Goal: Information Seeking & Learning: Understand process/instructions

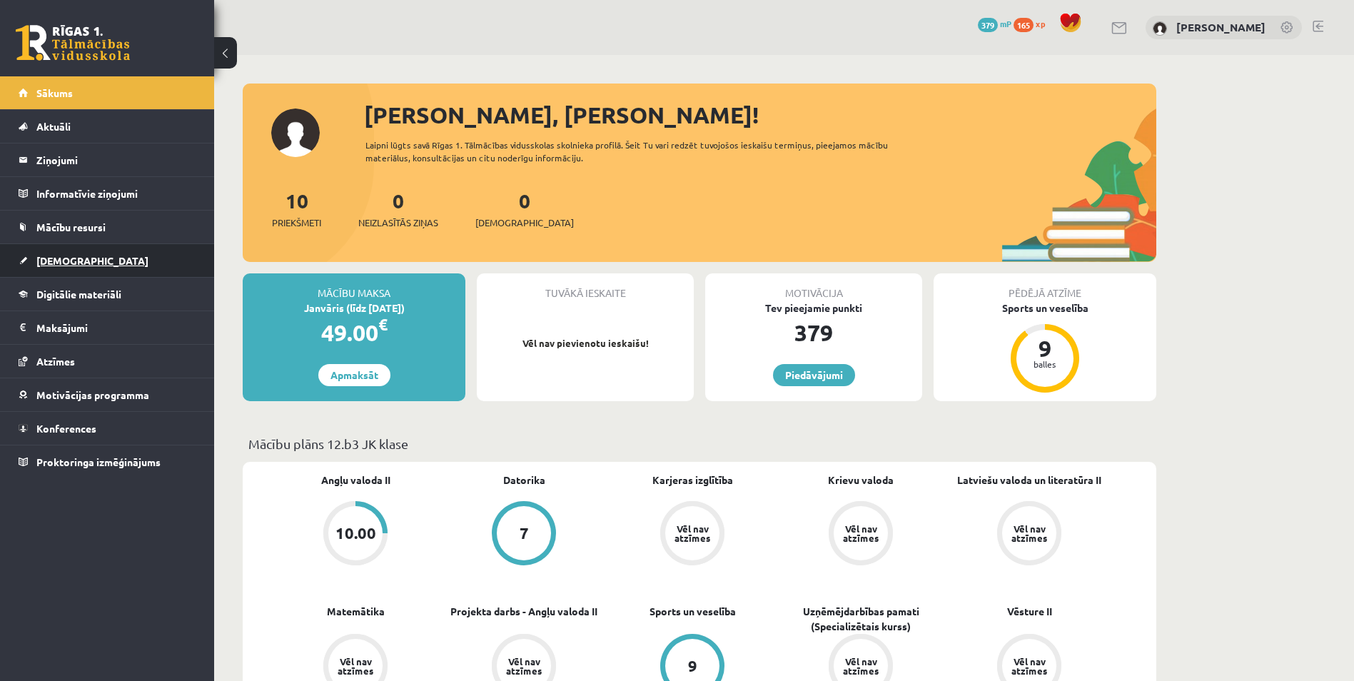
click at [63, 246] on link "[DEMOGRAPHIC_DATA]" at bounding box center [108, 260] width 178 height 33
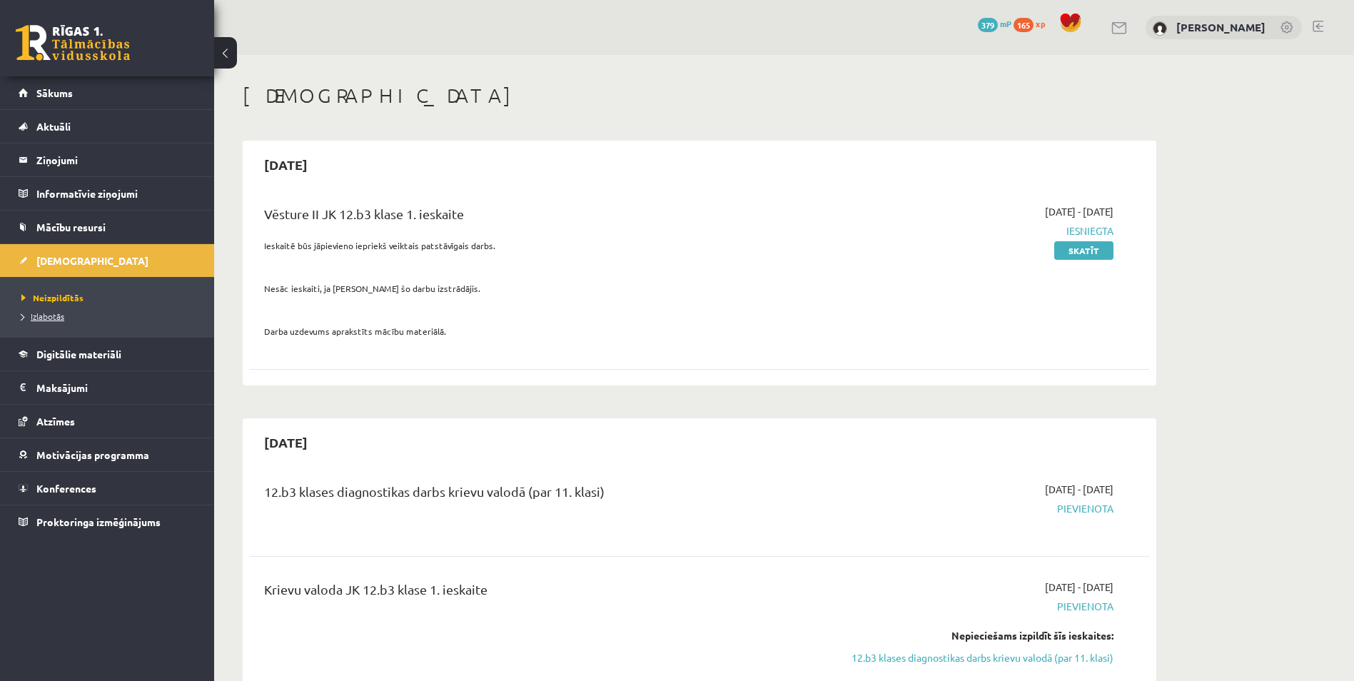
click at [58, 319] on span "Izlabotās" at bounding box center [42, 316] width 43 height 11
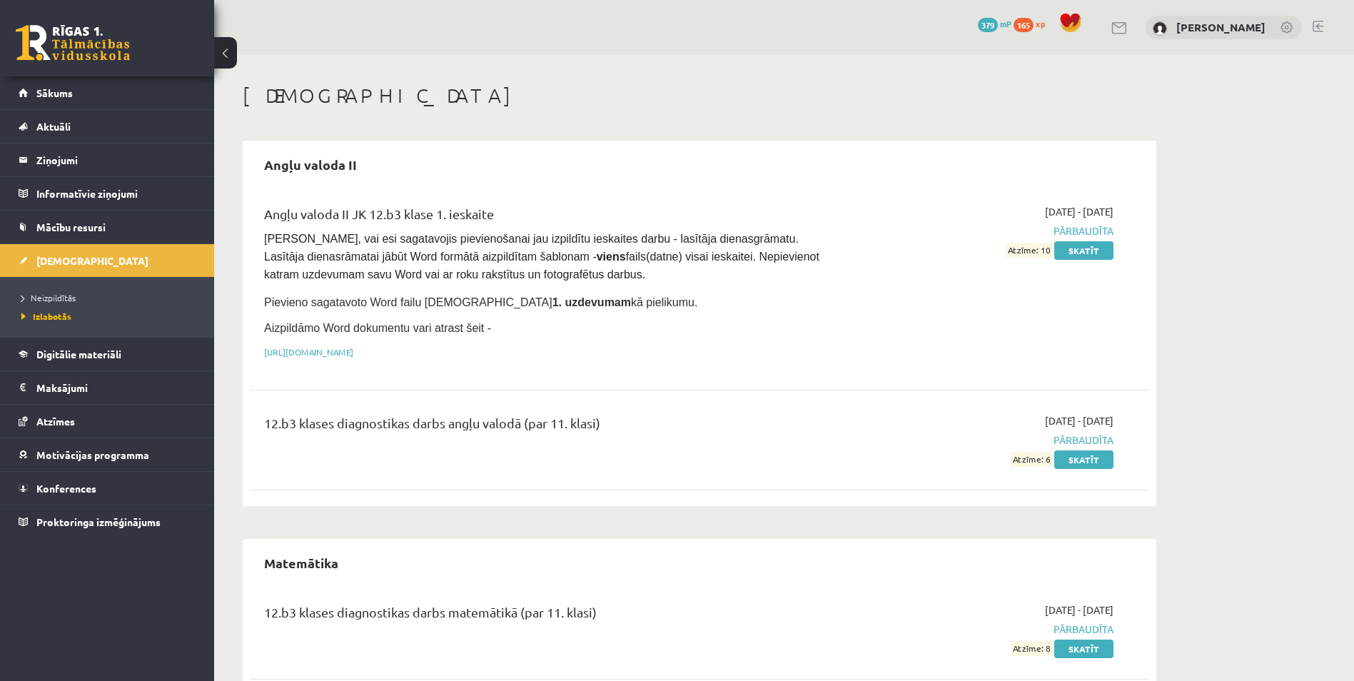
click at [50, 305] on li "Neizpildītās" at bounding box center [110, 297] width 178 height 19
click at [51, 299] on span "Neizpildītās" at bounding box center [52, 297] width 62 height 11
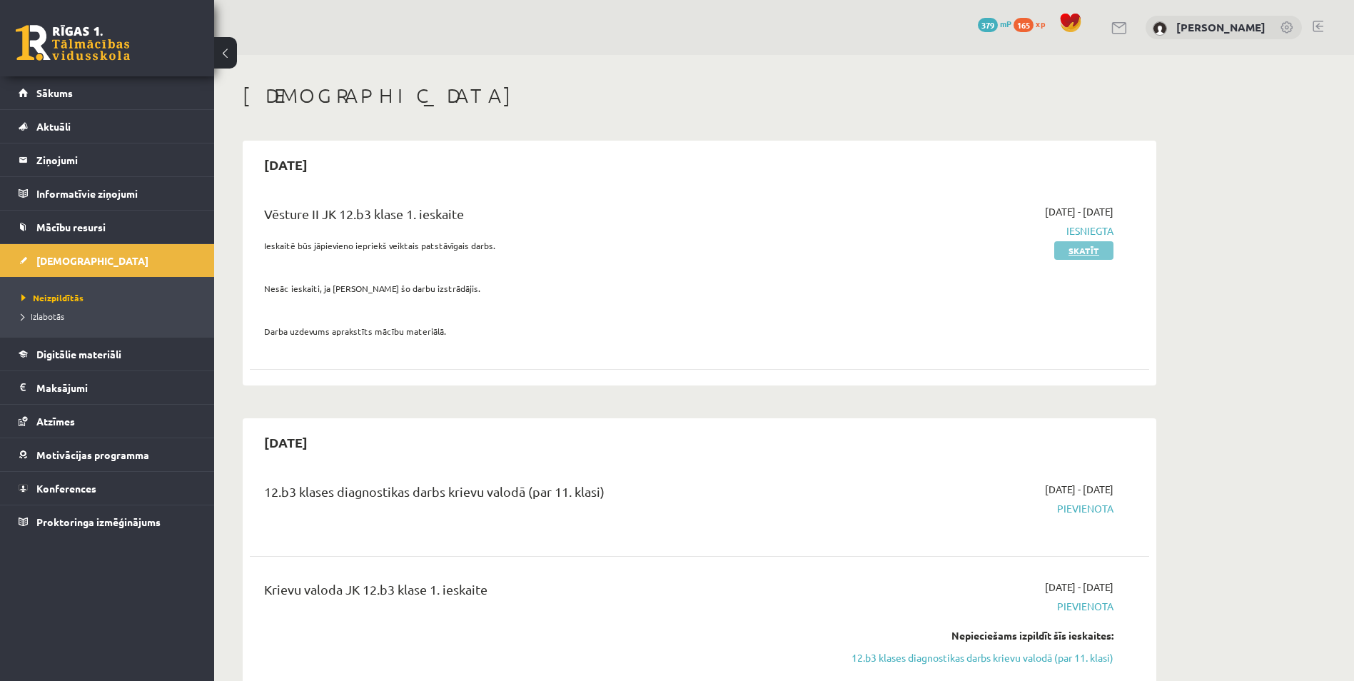
click at [1078, 252] on link "Skatīt" at bounding box center [1083, 250] width 59 height 19
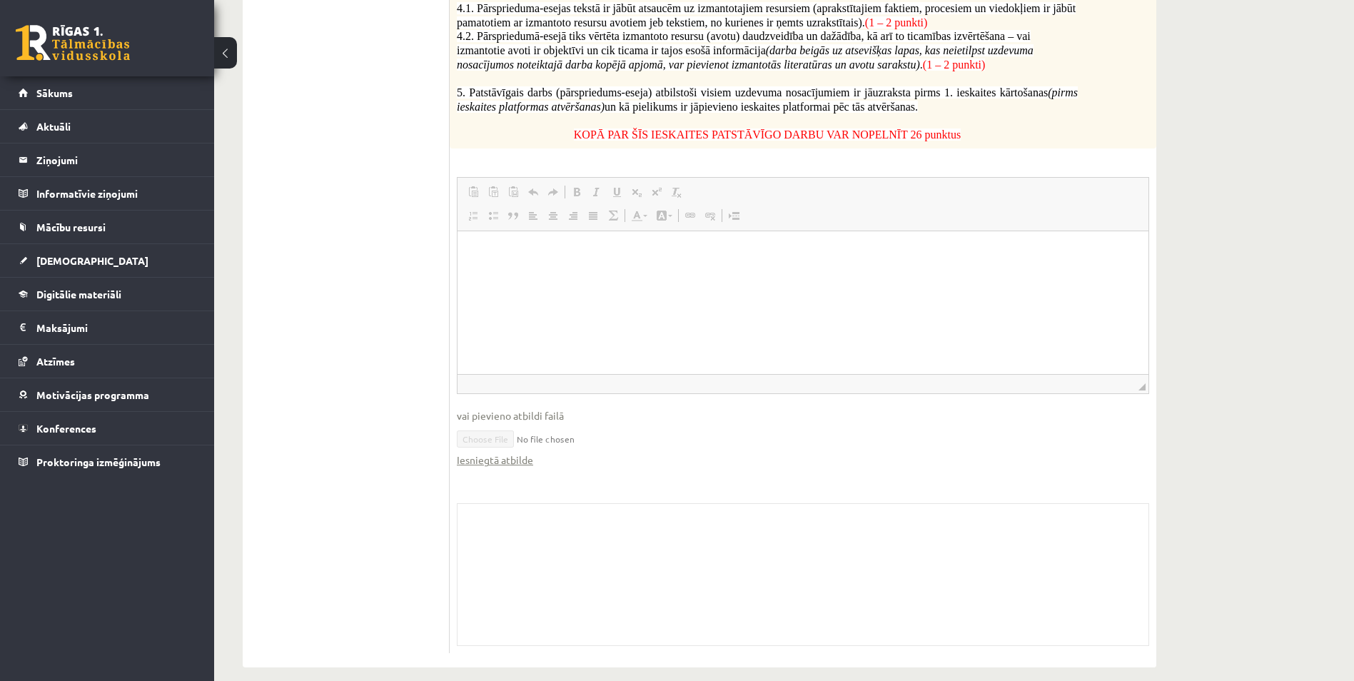
scroll to position [899, 0]
click at [500, 450] on link "Iesniegtā atbilde" at bounding box center [495, 457] width 76 height 15
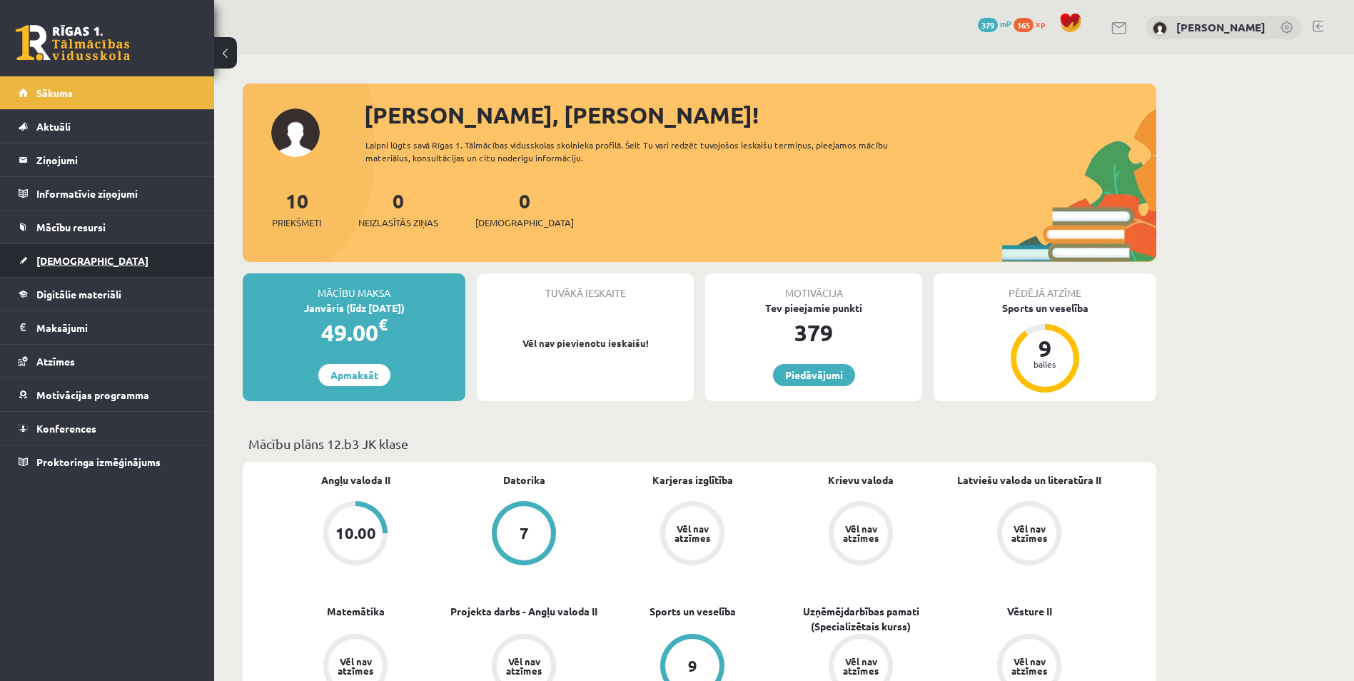
click at [73, 263] on span "[DEMOGRAPHIC_DATA]" at bounding box center [92, 260] width 112 height 13
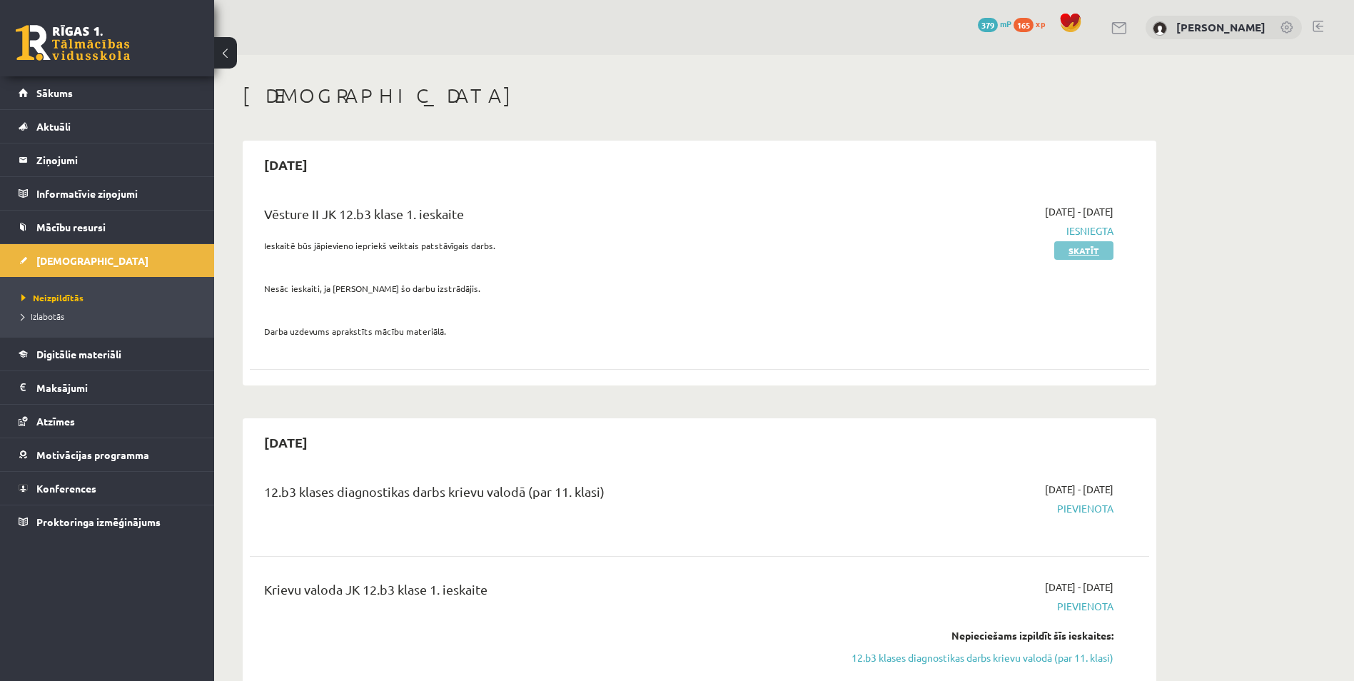
click at [1069, 251] on link "Skatīt" at bounding box center [1083, 250] width 59 height 19
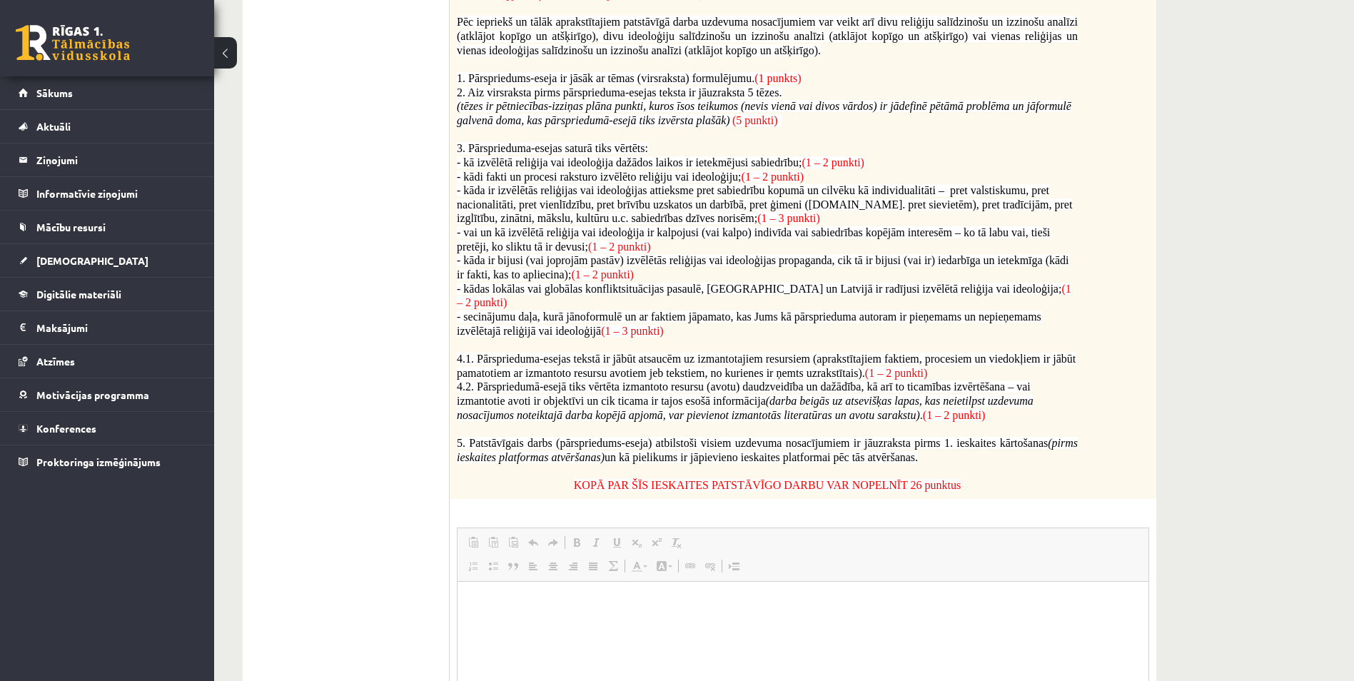
scroll to position [500, 0]
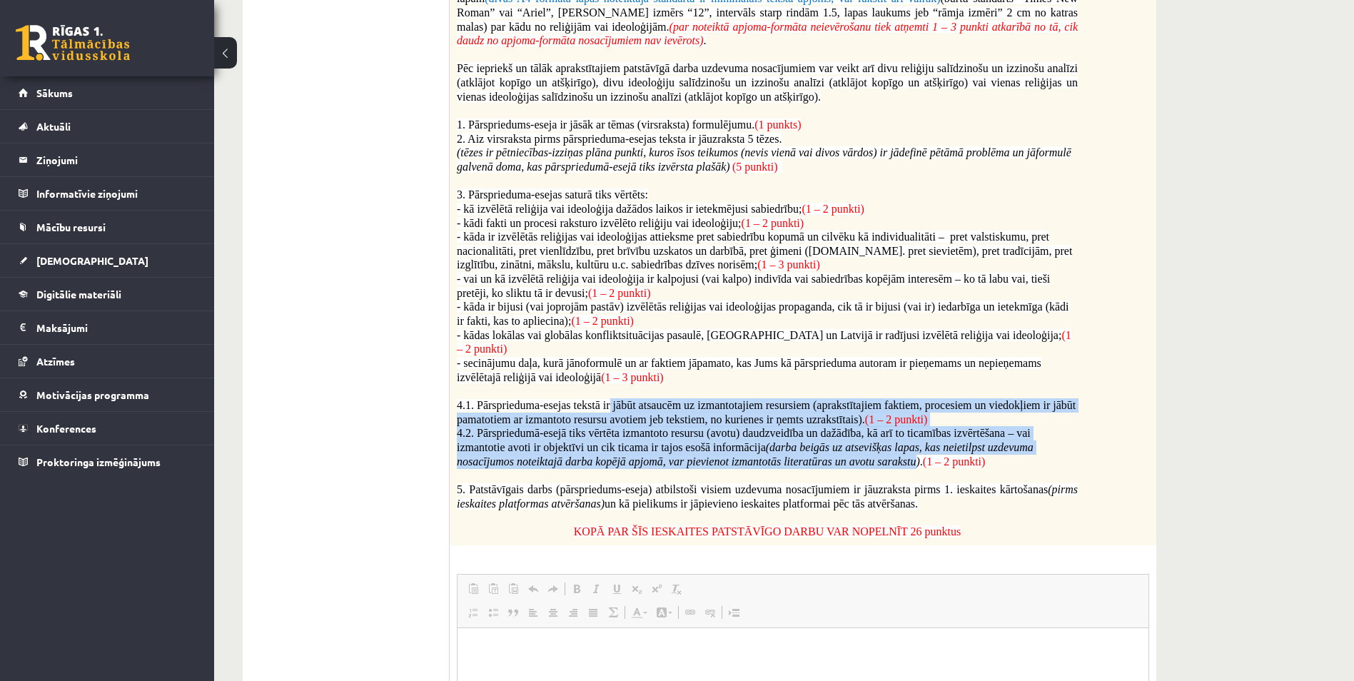
drag, startPoint x: 624, startPoint y: 396, endPoint x: 914, endPoint y: 452, distance: 295.1
click at [914, 452] on div "Pievieno uzdevumam iepriekš veikto patstāvīgo darbu - failu (datni) Mācību mate…" at bounding box center [803, 202] width 707 height 690
drag, startPoint x: 914, startPoint y: 452, endPoint x: 781, endPoint y: 451, distance: 132.8
click at [781, 451] on icon "(darba beigās uz atsevišķas lapas, kas neietilpst uzdevuma nosacījumos noteikta…" at bounding box center [745, 454] width 577 height 26
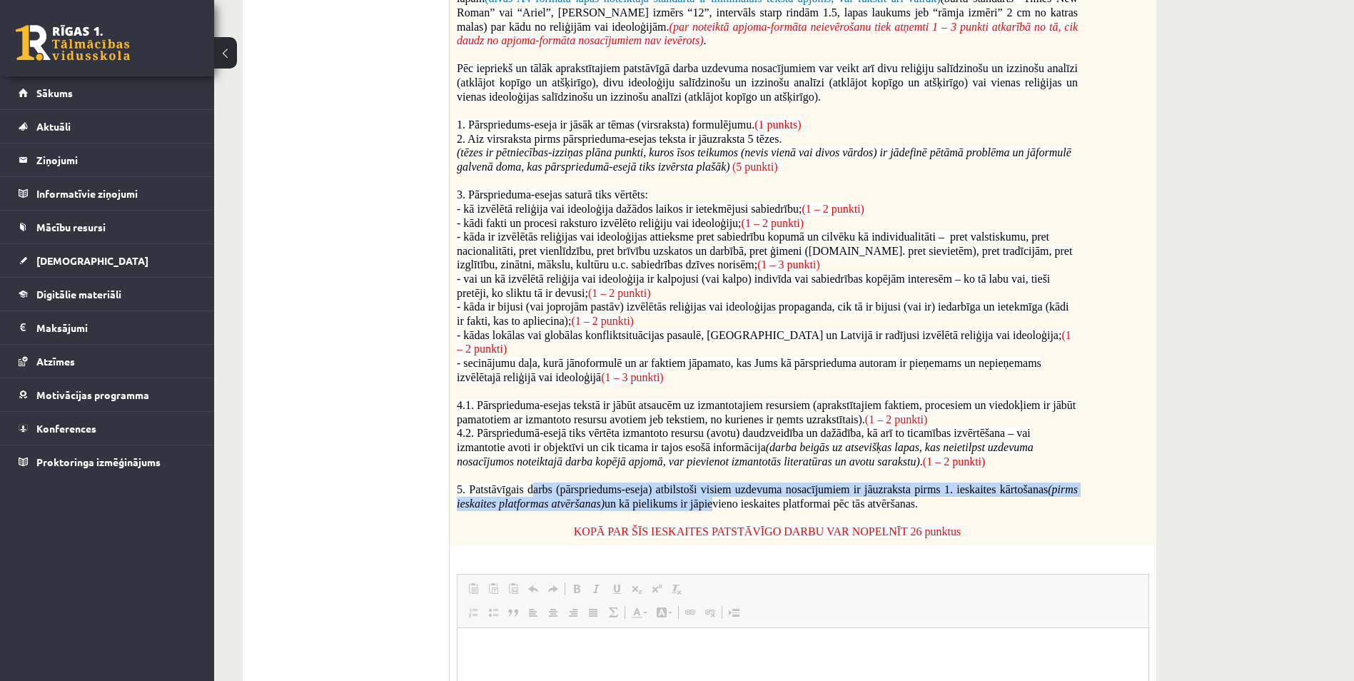
drag, startPoint x: 536, startPoint y: 478, endPoint x: 710, endPoint y: 484, distance: 174.3
click at [710, 484] on span "5. Patstāvīgais darbs (pārspriedums-eseja) atbilstoši visiem uzdevuma nosacījum…" at bounding box center [767, 496] width 621 height 26
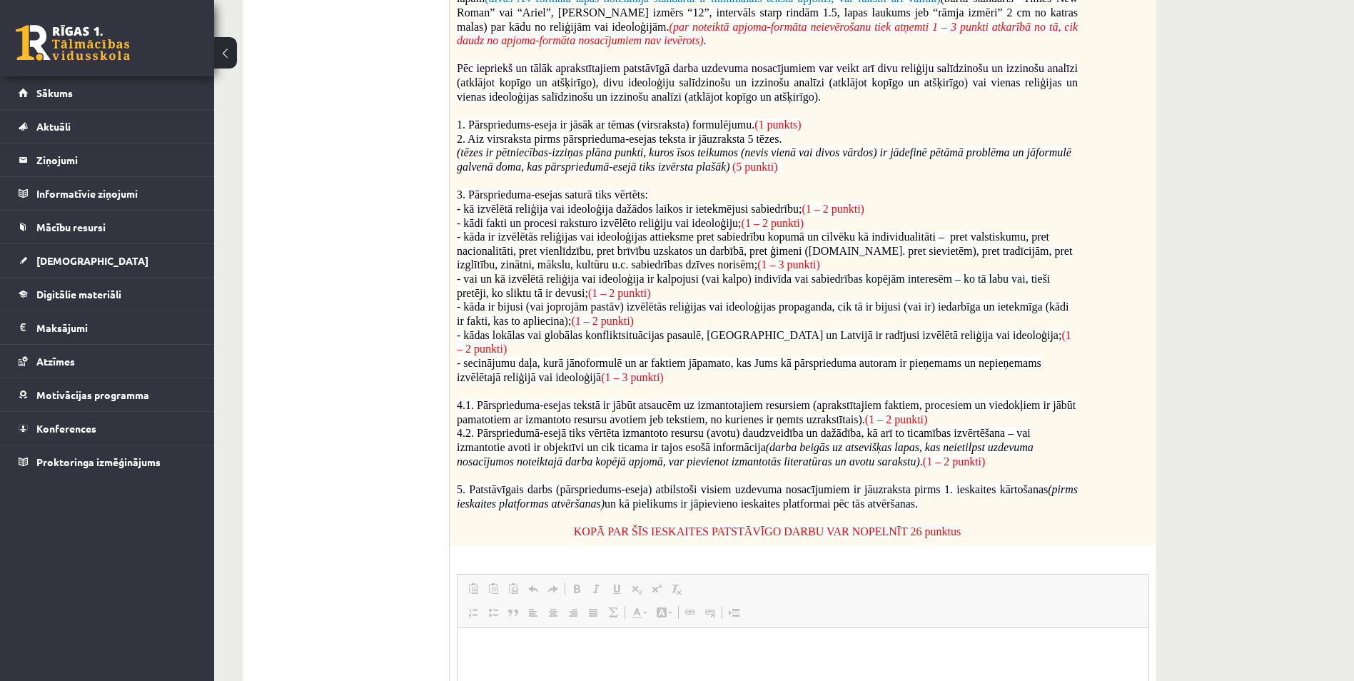
drag, startPoint x: 710, startPoint y: 484, endPoint x: 693, endPoint y: 460, distance: 29.7
click at [685, 468] on p at bounding box center [767, 475] width 621 height 14
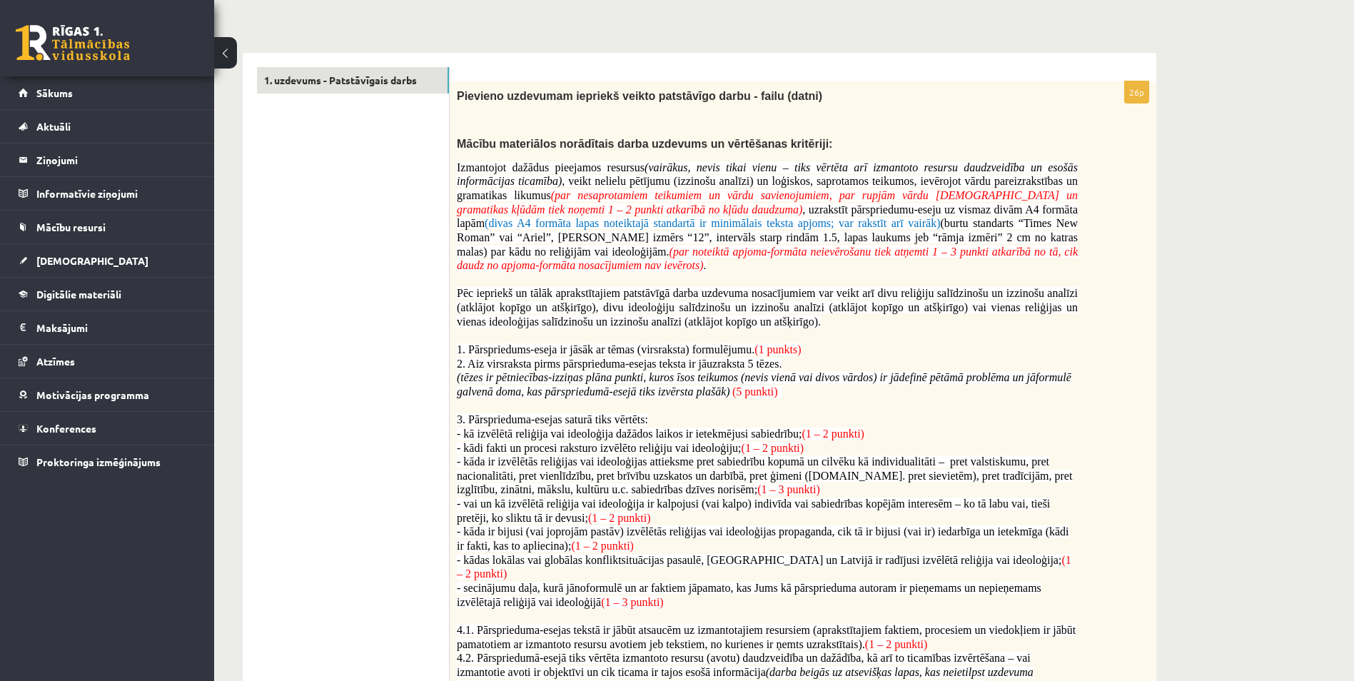
scroll to position [286, 0]
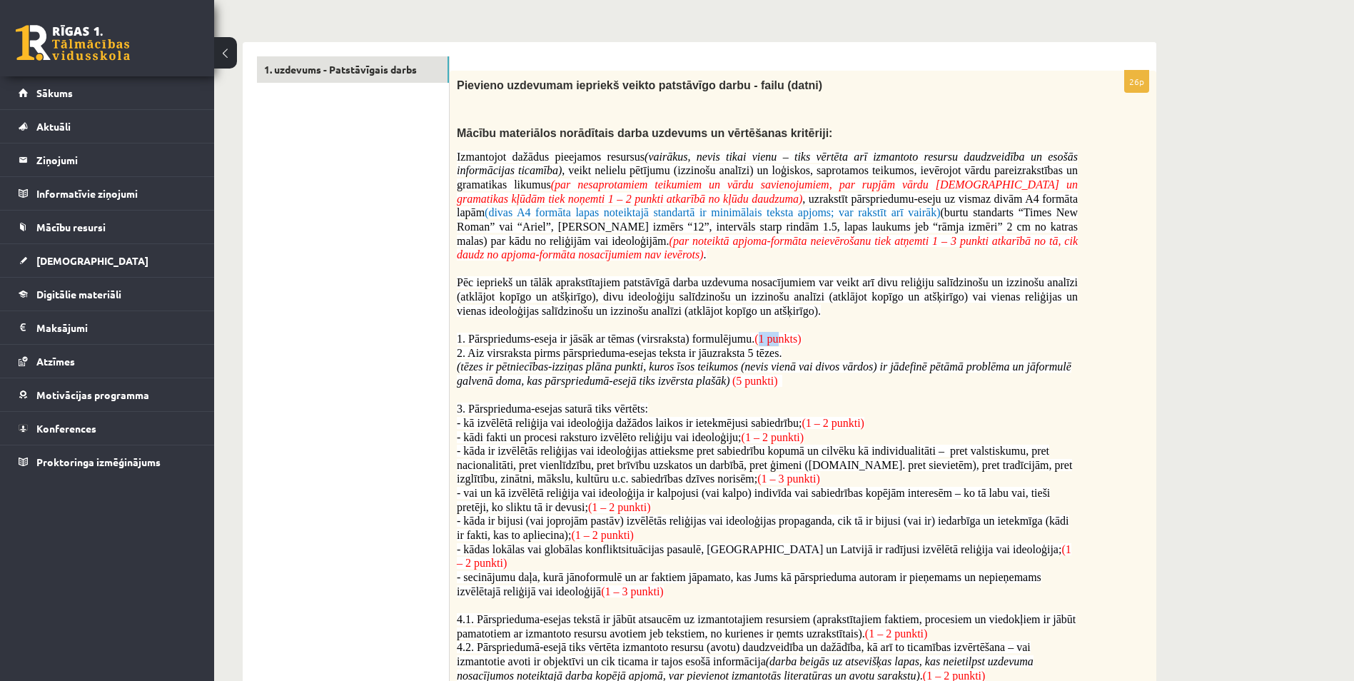
drag, startPoint x: 760, startPoint y: 340, endPoint x: 784, endPoint y: 337, distance: 23.8
click at [784, 337] on span "(1 punkts)" at bounding box center [777, 339] width 46 height 12
click at [764, 366] on span "(tēzes ir pētniecības-izziņas plāna punkti, kuros īsos teikumos (nevis vienā va…" at bounding box center [764, 373] width 615 height 26
click at [740, 382] on span "(5 punkti)" at bounding box center [755, 381] width 46 height 12
drag, startPoint x: 740, startPoint y: 382, endPoint x: 811, endPoint y: 420, distance: 80.2
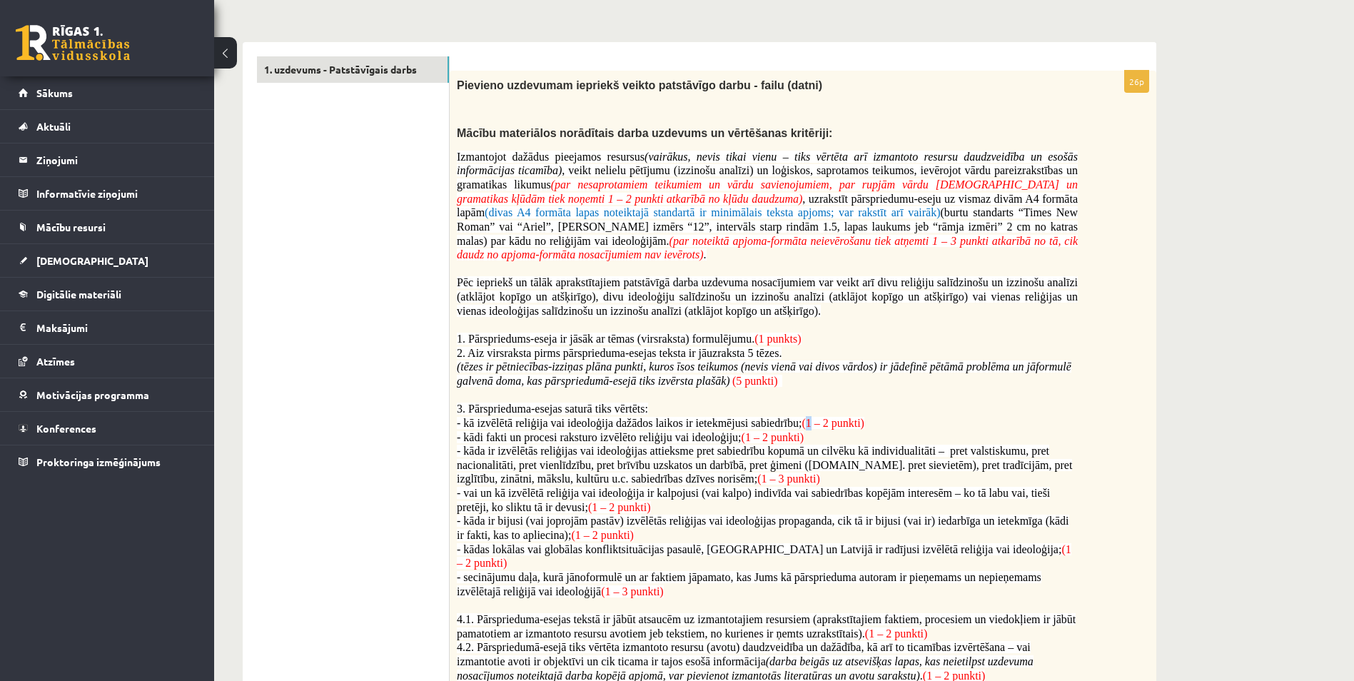
click at [811, 420] on span "(1 – 2 punkti)" at bounding box center [833, 423] width 63 height 12
drag, startPoint x: 811, startPoint y: 420, endPoint x: 749, endPoint y: 430, distance: 62.9
click at [749, 431] on span "(1 – 2 punkti)" at bounding box center [773, 437] width 63 height 12
drag, startPoint x: 749, startPoint y: 430, endPoint x: 683, endPoint y: 476, distance: 80.4
click at [757, 476] on span "(1 – 3 punkti)" at bounding box center [788, 479] width 63 height 12
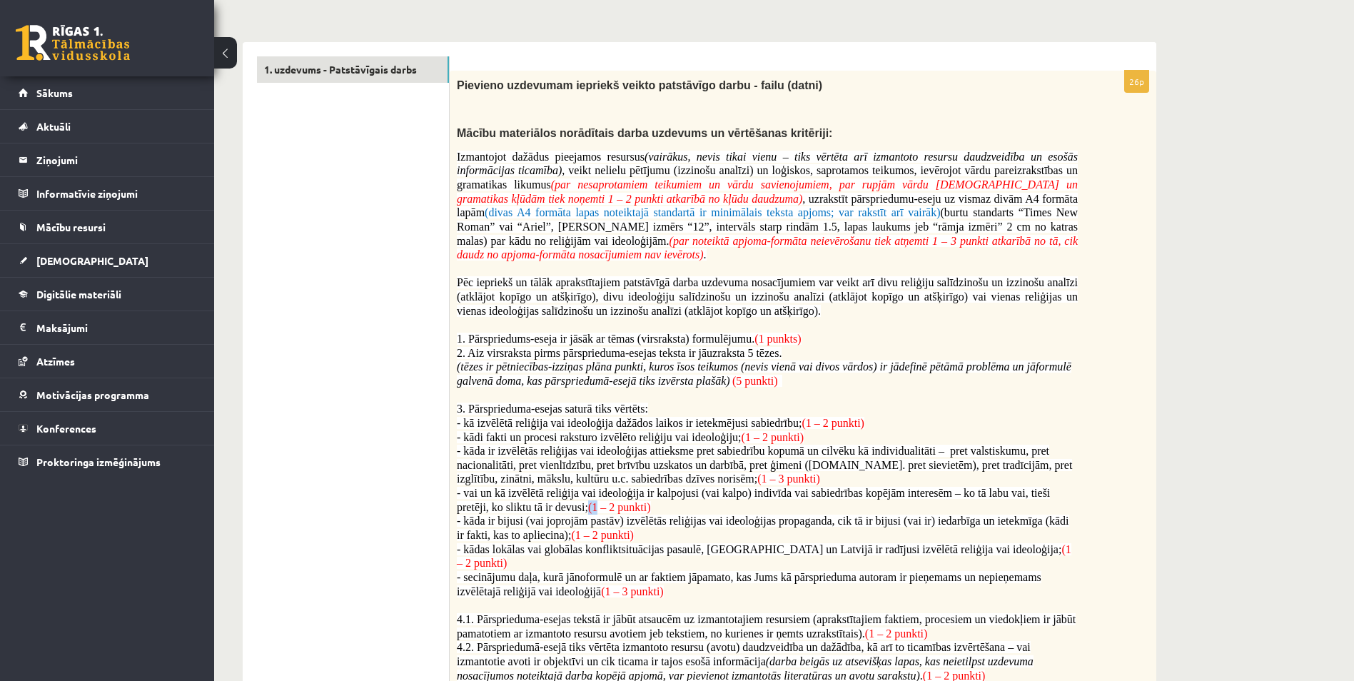
drag, startPoint x: 683, startPoint y: 476, endPoint x: 592, endPoint y: 505, distance: 95.0
click at [592, 505] on span "(1 – 2 punkti)" at bounding box center [619, 507] width 63 height 12
drag, startPoint x: 592, startPoint y: 505, endPoint x: 579, endPoint y: 532, distance: 31.0
click at [579, 532] on span "(1 – 2 punkti)" at bounding box center [602, 535] width 63 height 12
click at [981, 550] on span "(1 – 2 punkti)" at bounding box center [764, 556] width 615 height 26
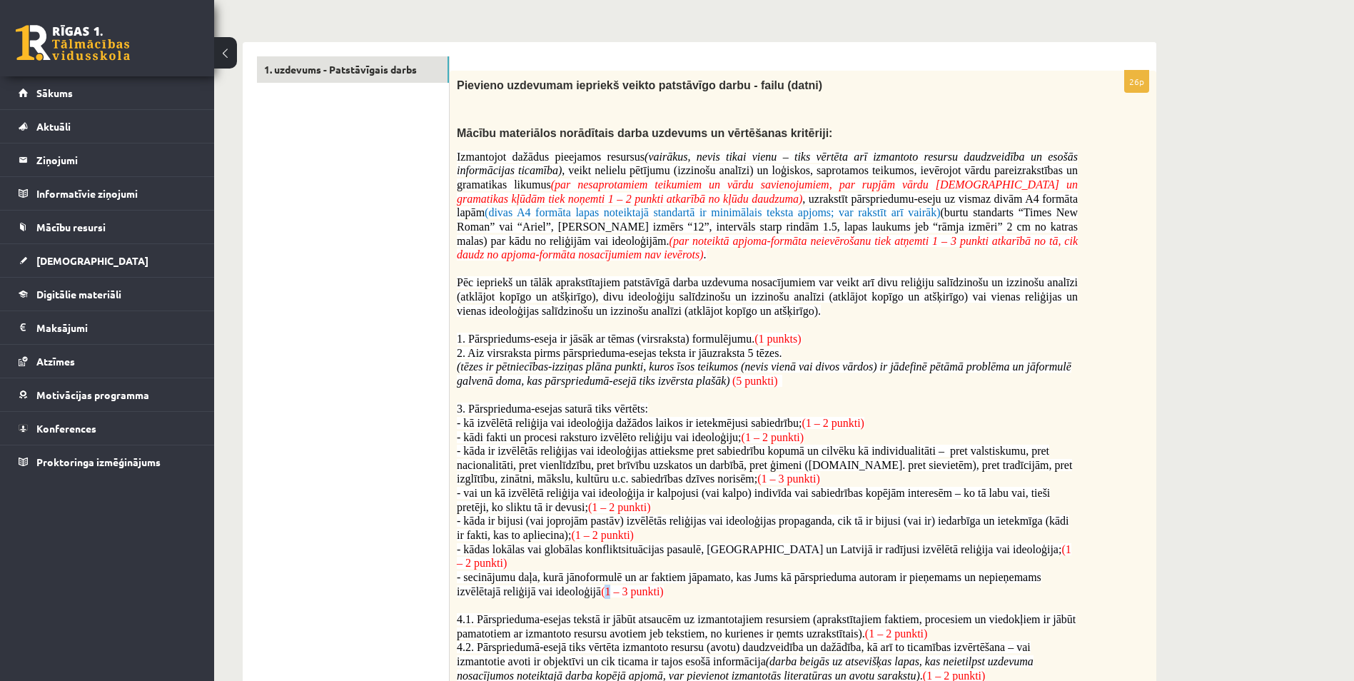
click at [609, 585] on span "(1 – 3 punkti)" at bounding box center [632, 591] width 63 height 12
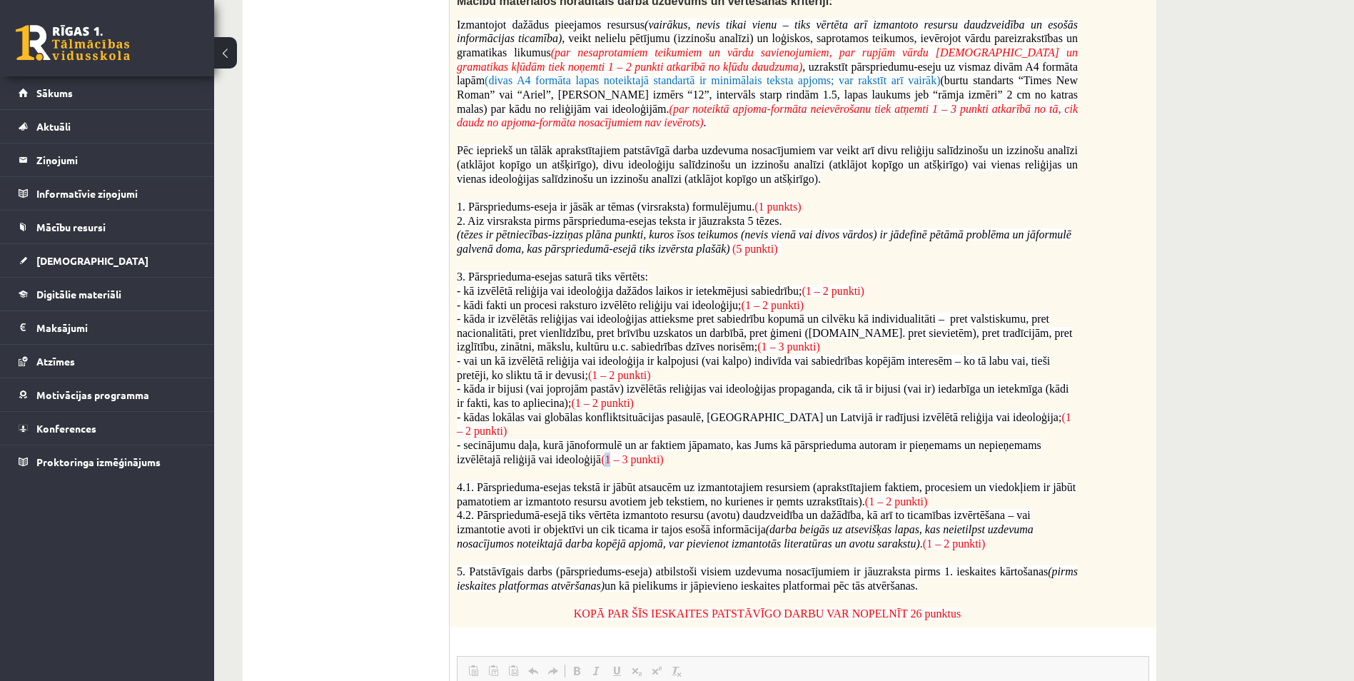
scroll to position [428, 0]
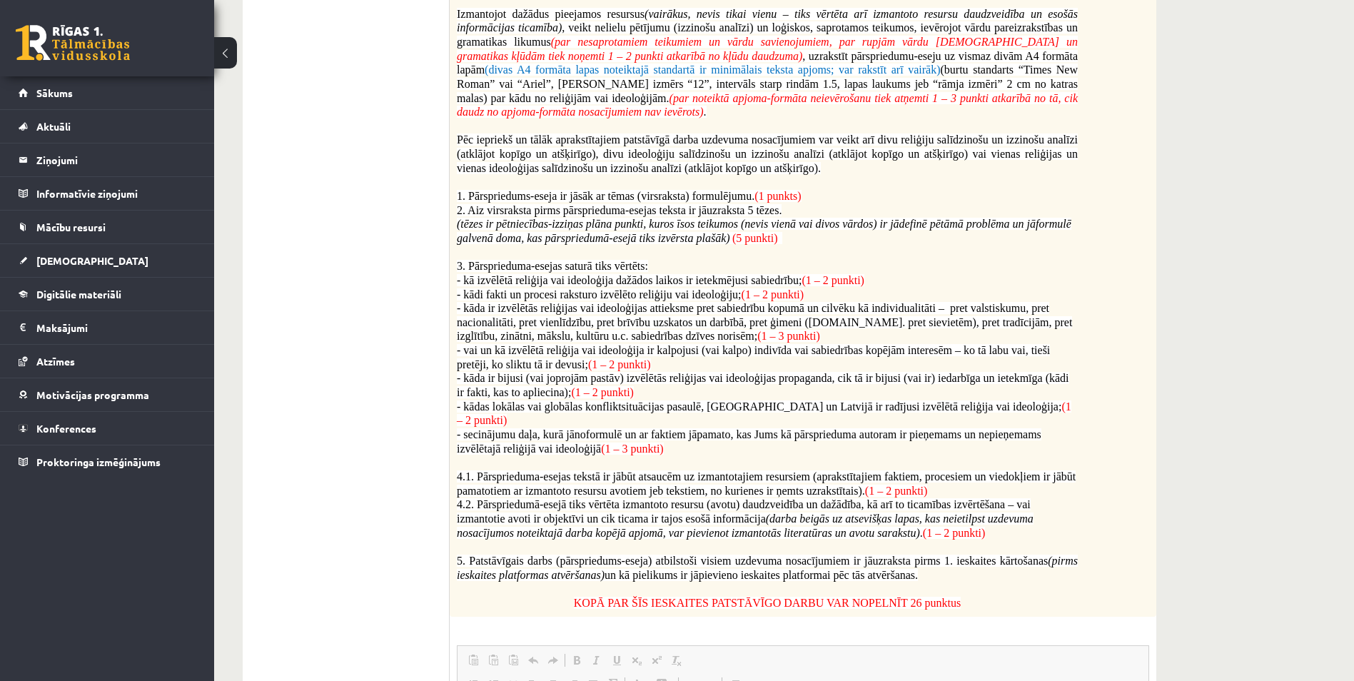
click at [871, 485] on span "(1 – 2 punkti)" at bounding box center [896, 491] width 63 height 12
click at [929, 527] on span "(1 – 2 punkti)" at bounding box center [954, 533] width 63 height 12
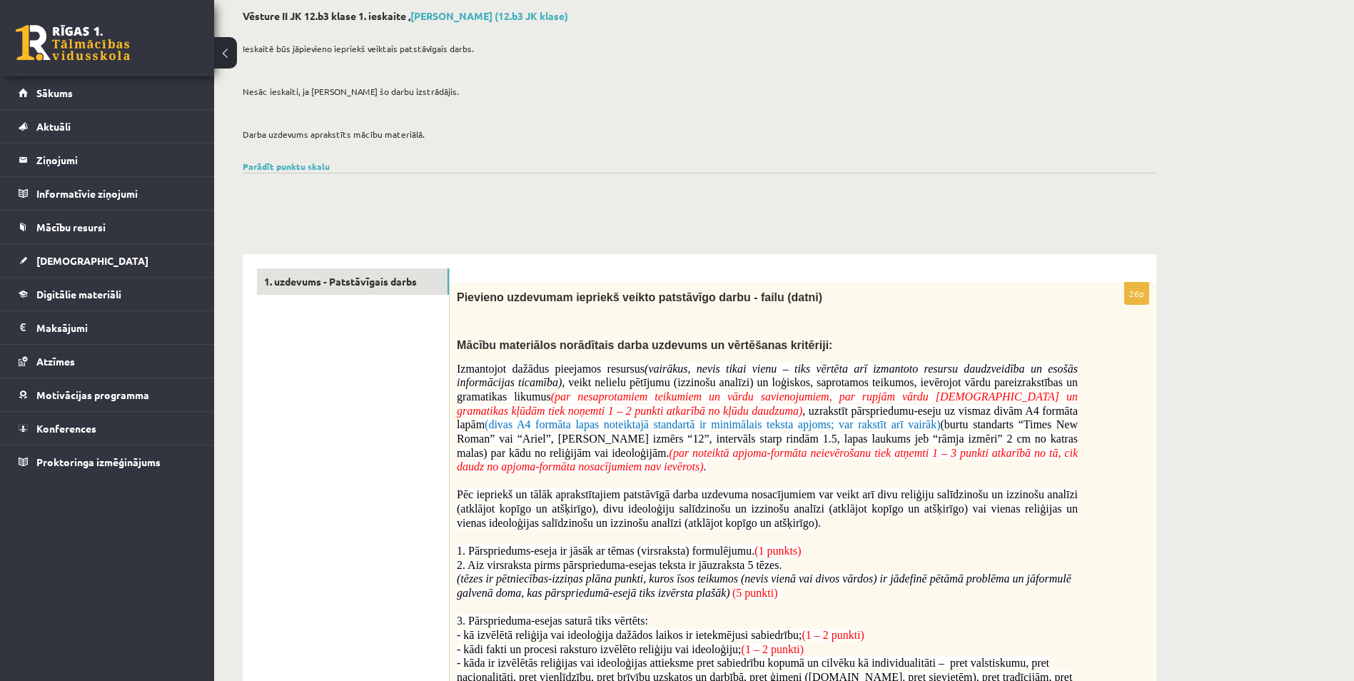
scroll to position [71, 0]
click at [306, 169] on link "Parādīt punktu skalu" at bounding box center [286, 168] width 87 height 11
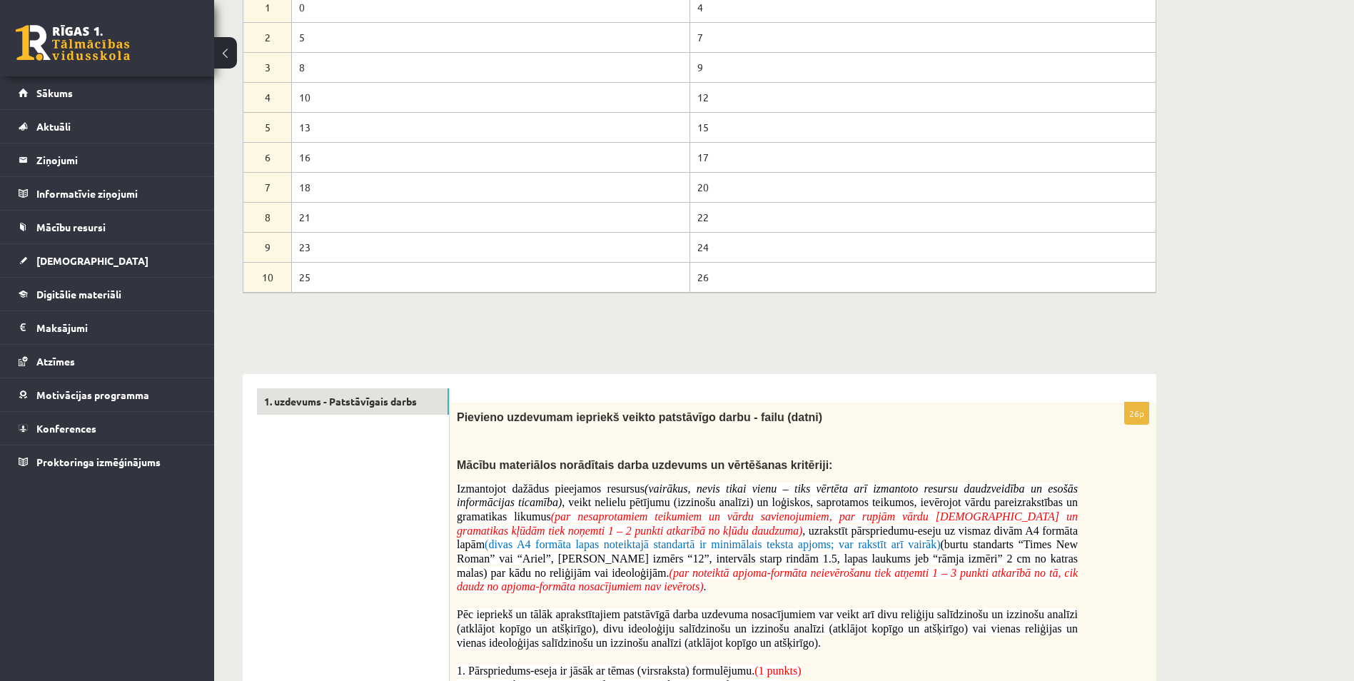
scroll to position [286, 0]
drag, startPoint x: 773, startPoint y: 513, endPoint x: 742, endPoint y: 508, distance: 31.1
click at [742, 508] on span "Izmantojot dažādus pieejamos resursus (vairākus, nevis tikai vienu – tiks vērtē…" at bounding box center [767, 505] width 621 height 40
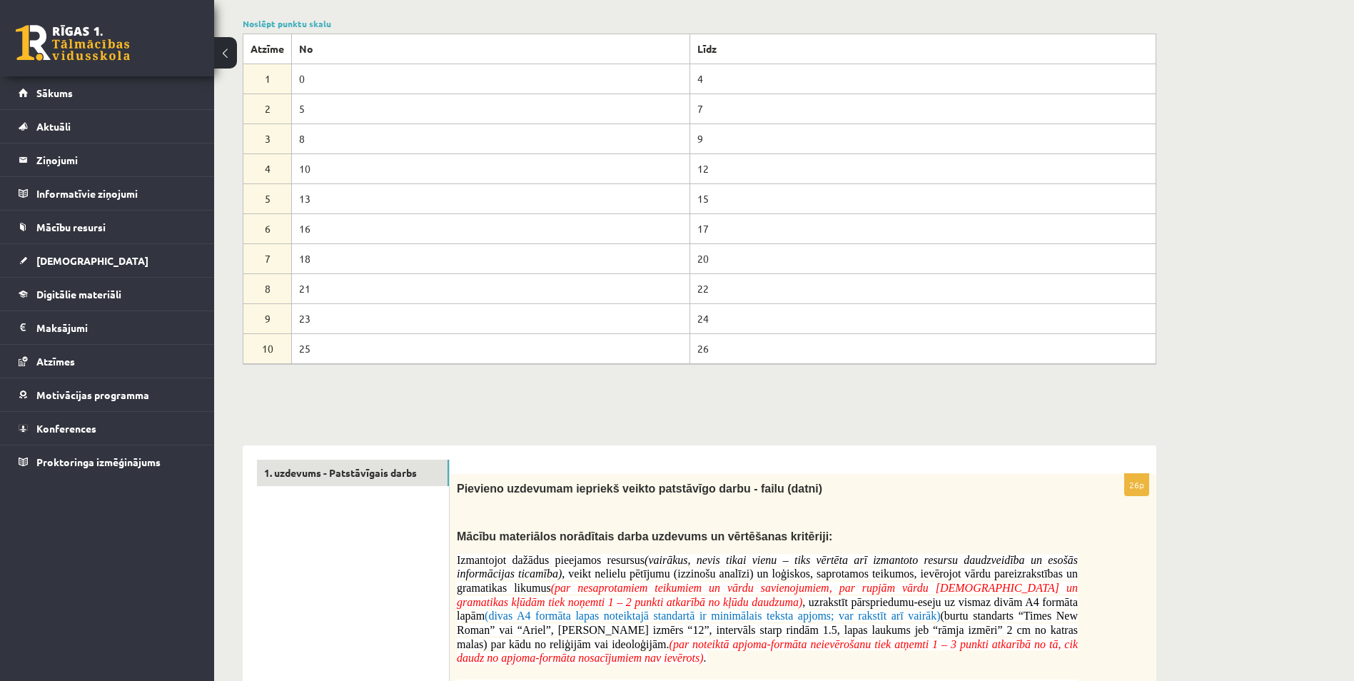
scroll to position [214, 0]
click at [126, 256] on link "[DEMOGRAPHIC_DATA]" at bounding box center [108, 260] width 178 height 33
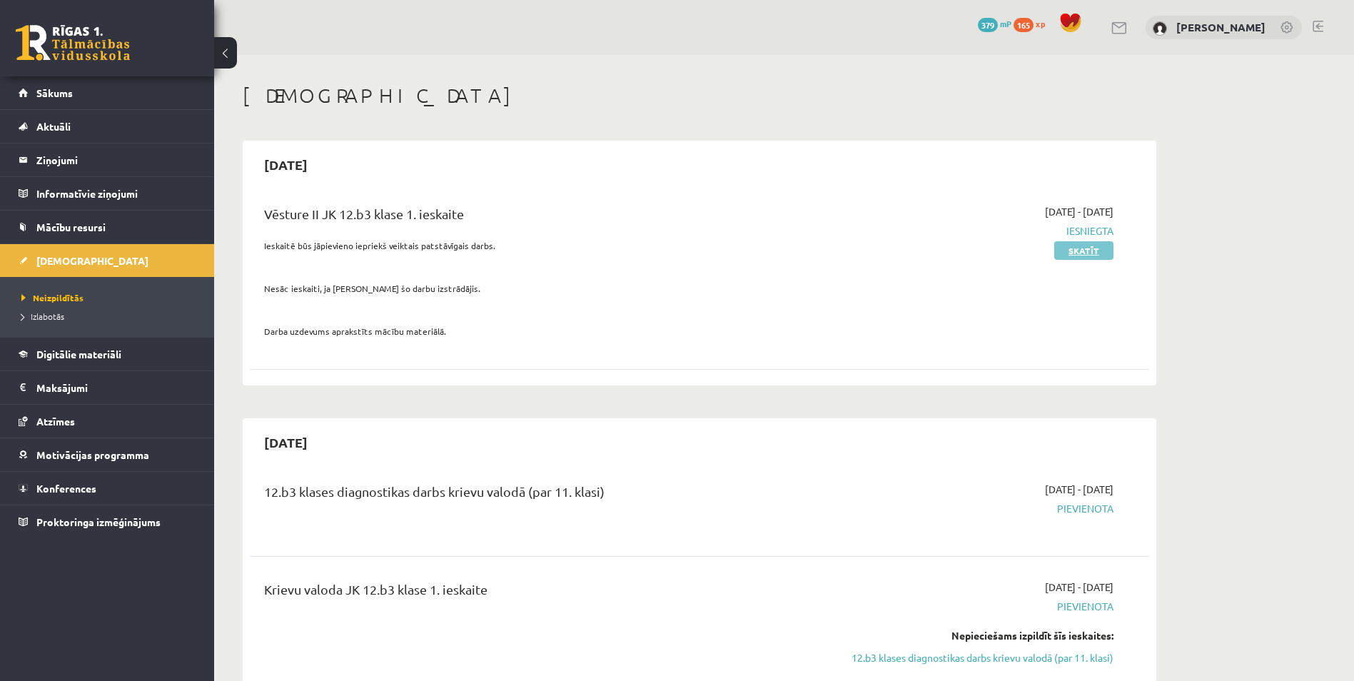
click at [1102, 248] on link "Skatīt" at bounding box center [1083, 250] width 59 height 19
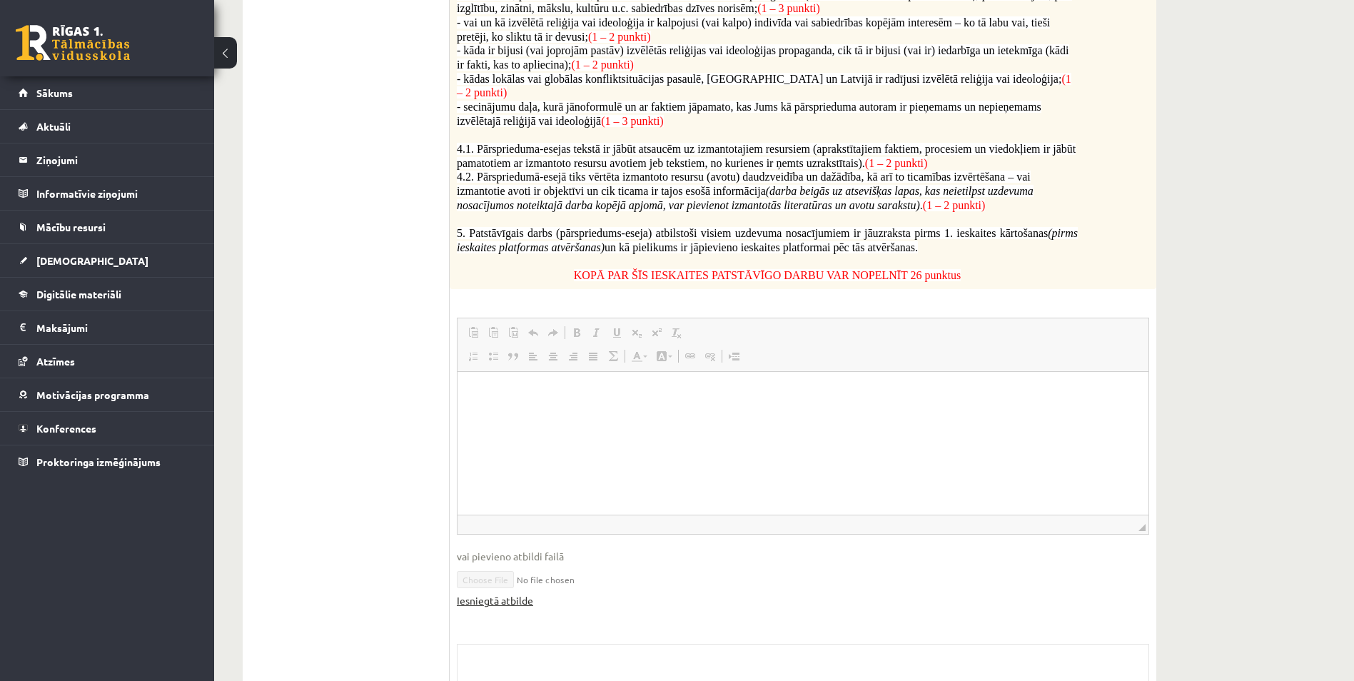
click at [518, 593] on link "Iesniegtā atbilde" at bounding box center [495, 600] width 76 height 15
click at [589, 573] on fieldset "Rich Text Editor, wiswyg-editor-user-answer-47433808214520 Editor toolbars Past…" at bounding box center [803, 470] width 692 height 305
click at [532, 593] on link "Iesniegtā atbilde" at bounding box center [495, 600] width 76 height 15
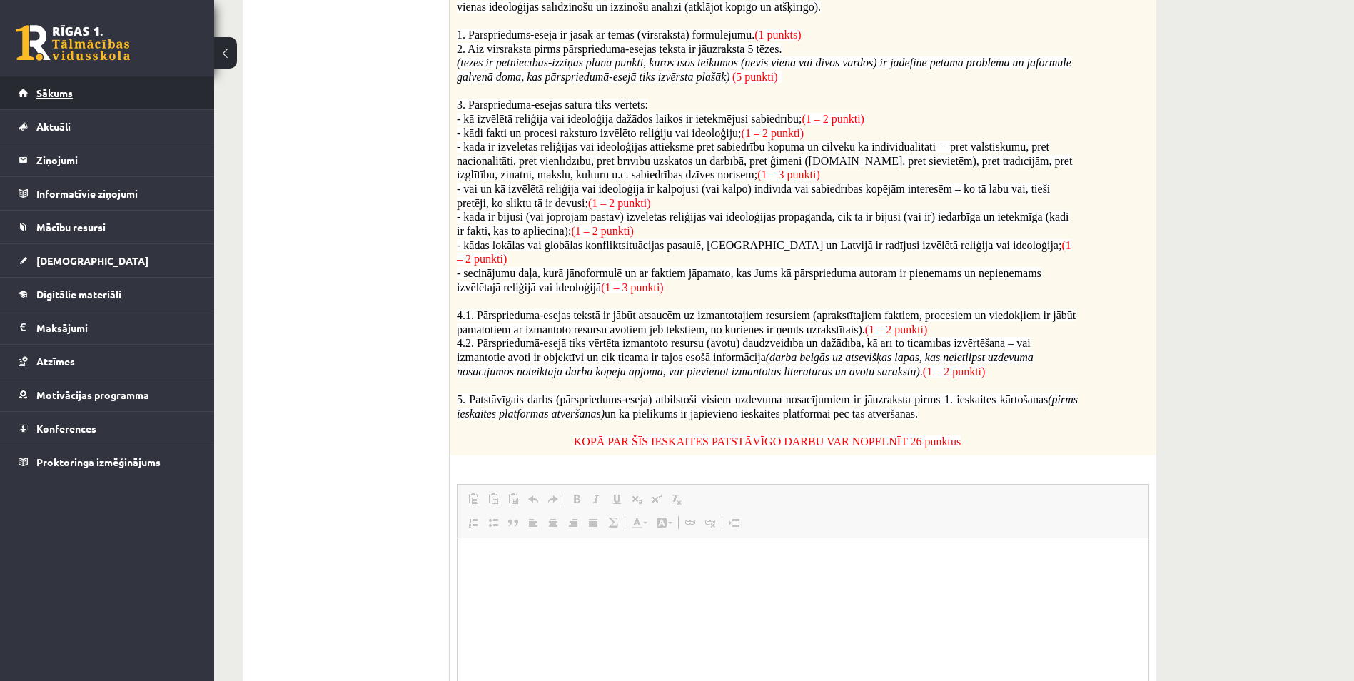
scroll to position [399, 0]
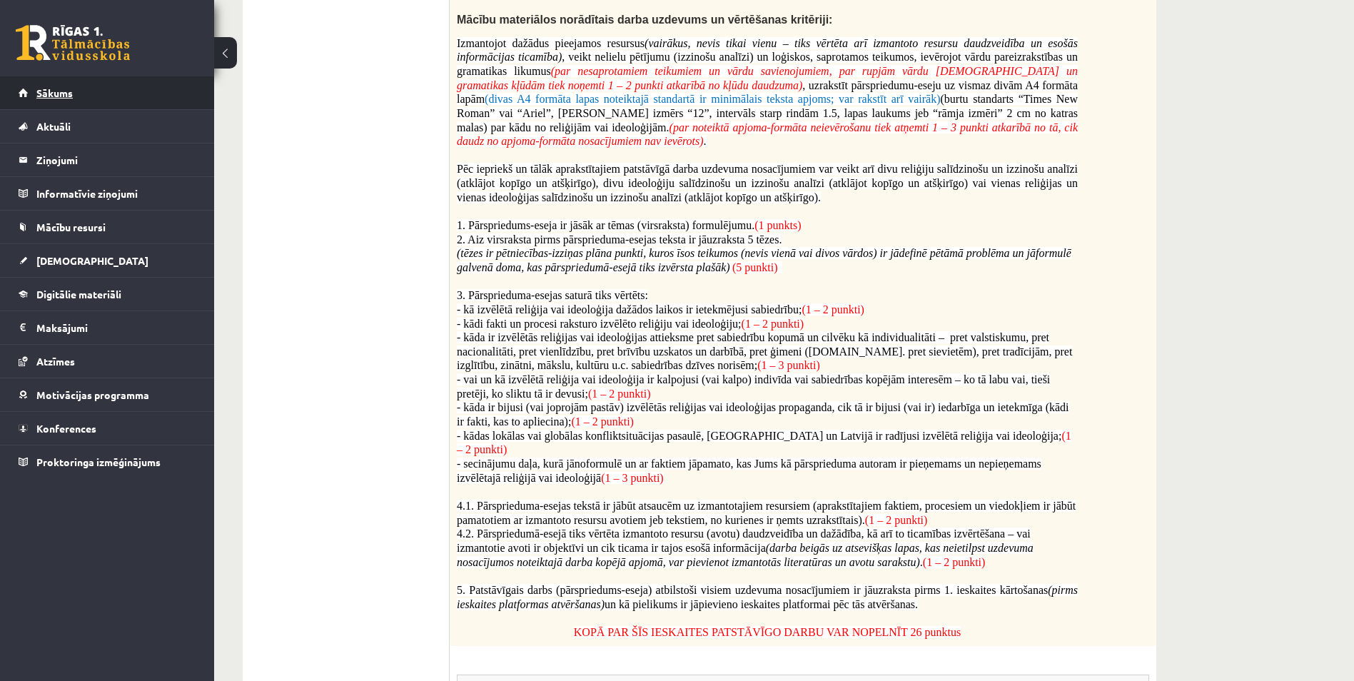
click at [50, 99] on link "Sākums" at bounding box center [108, 92] width 178 height 33
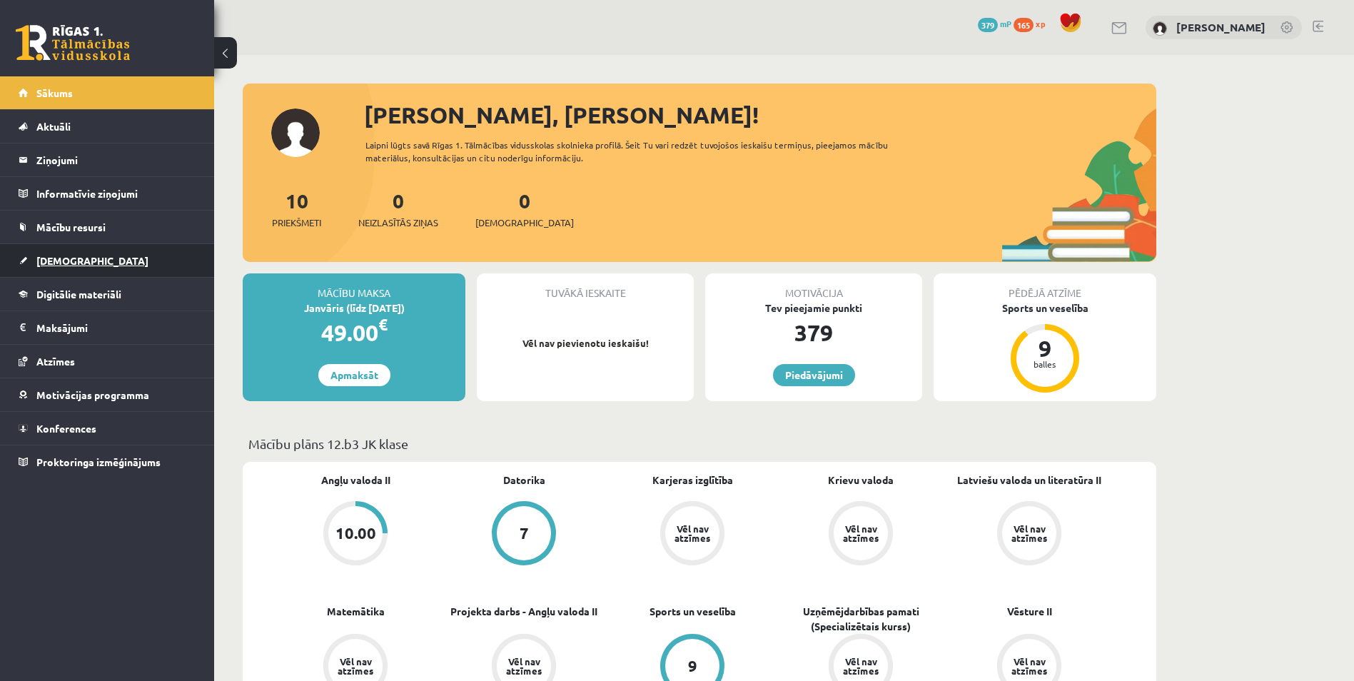
click at [110, 253] on link "[DEMOGRAPHIC_DATA]" at bounding box center [108, 260] width 178 height 33
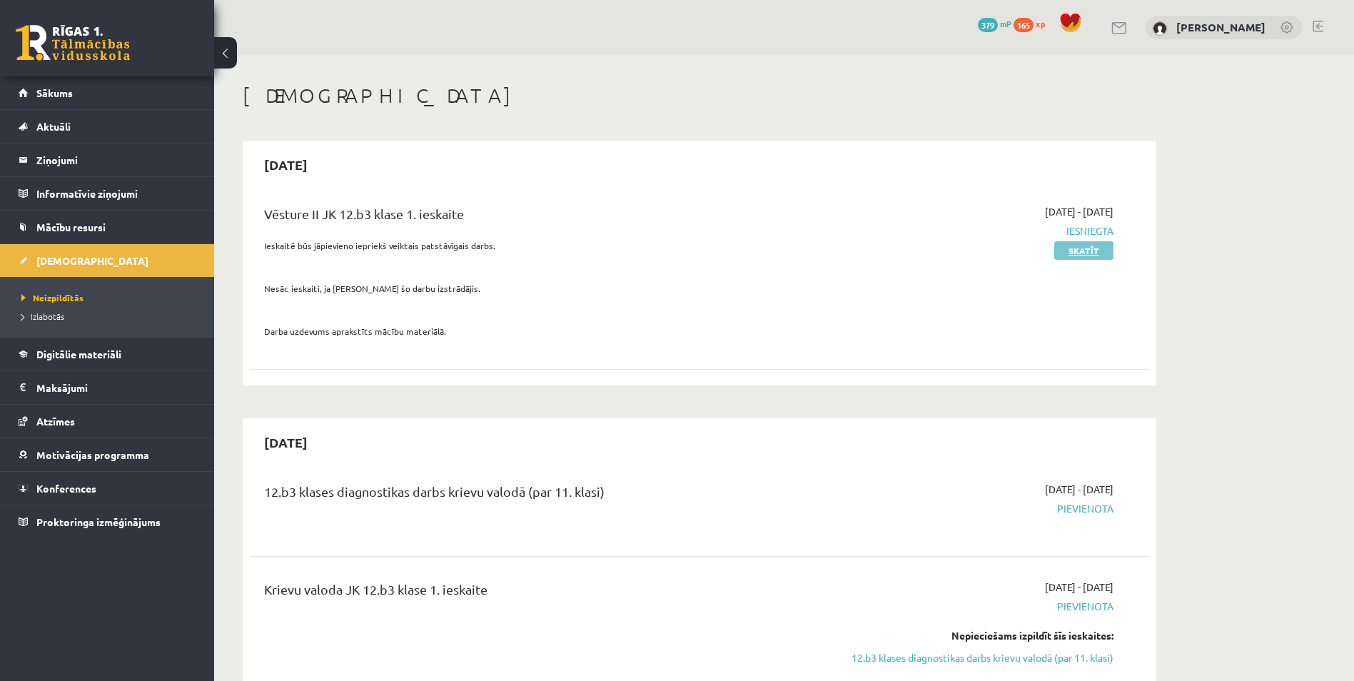
click at [1098, 246] on link "Skatīt" at bounding box center [1083, 250] width 59 height 19
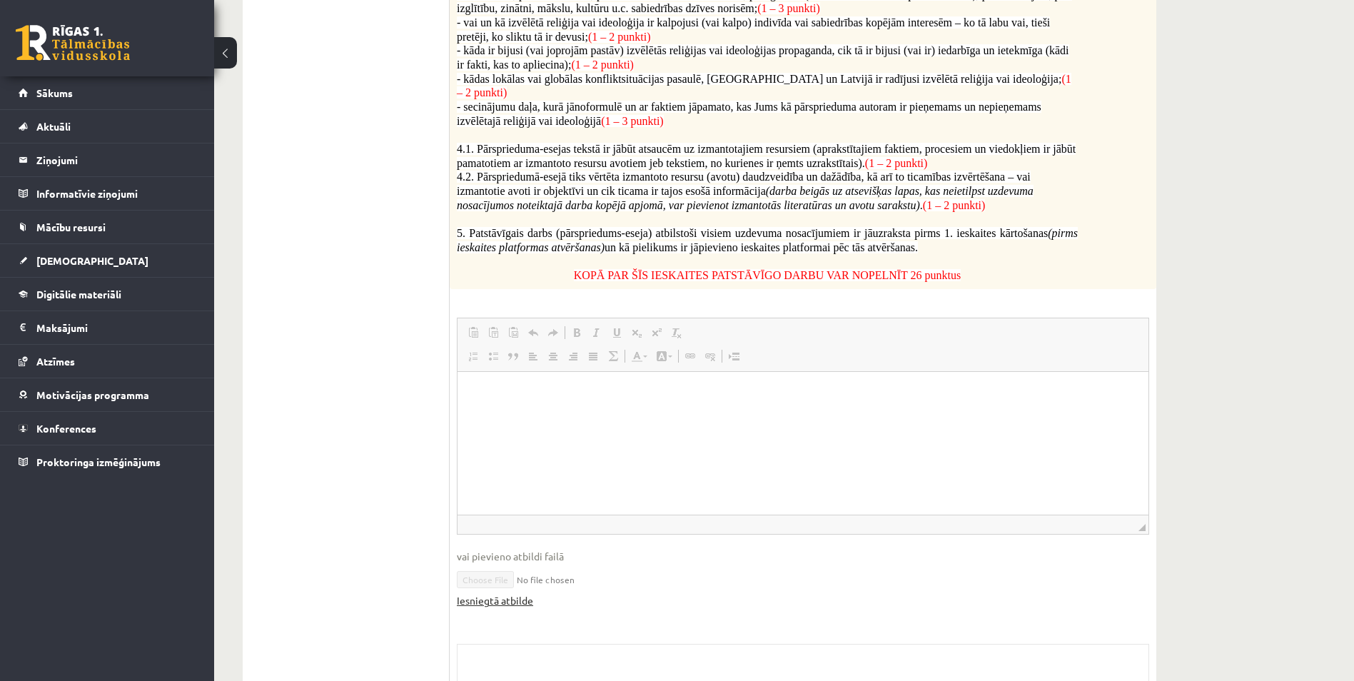
click at [504, 593] on link "Iesniegtā atbilde" at bounding box center [495, 600] width 76 height 15
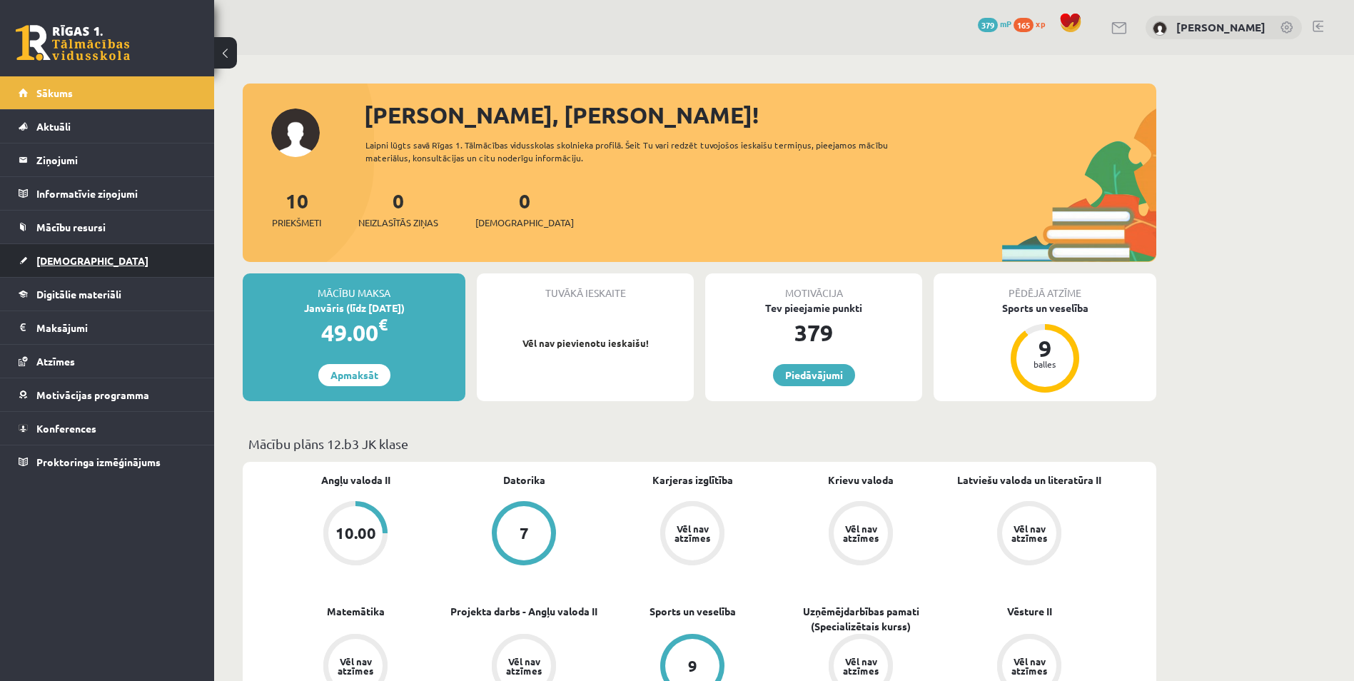
click at [74, 253] on link "[DEMOGRAPHIC_DATA]" at bounding box center [108, 260] width 178 height 33
